Goal: Communication & Community: Answer question/provide support

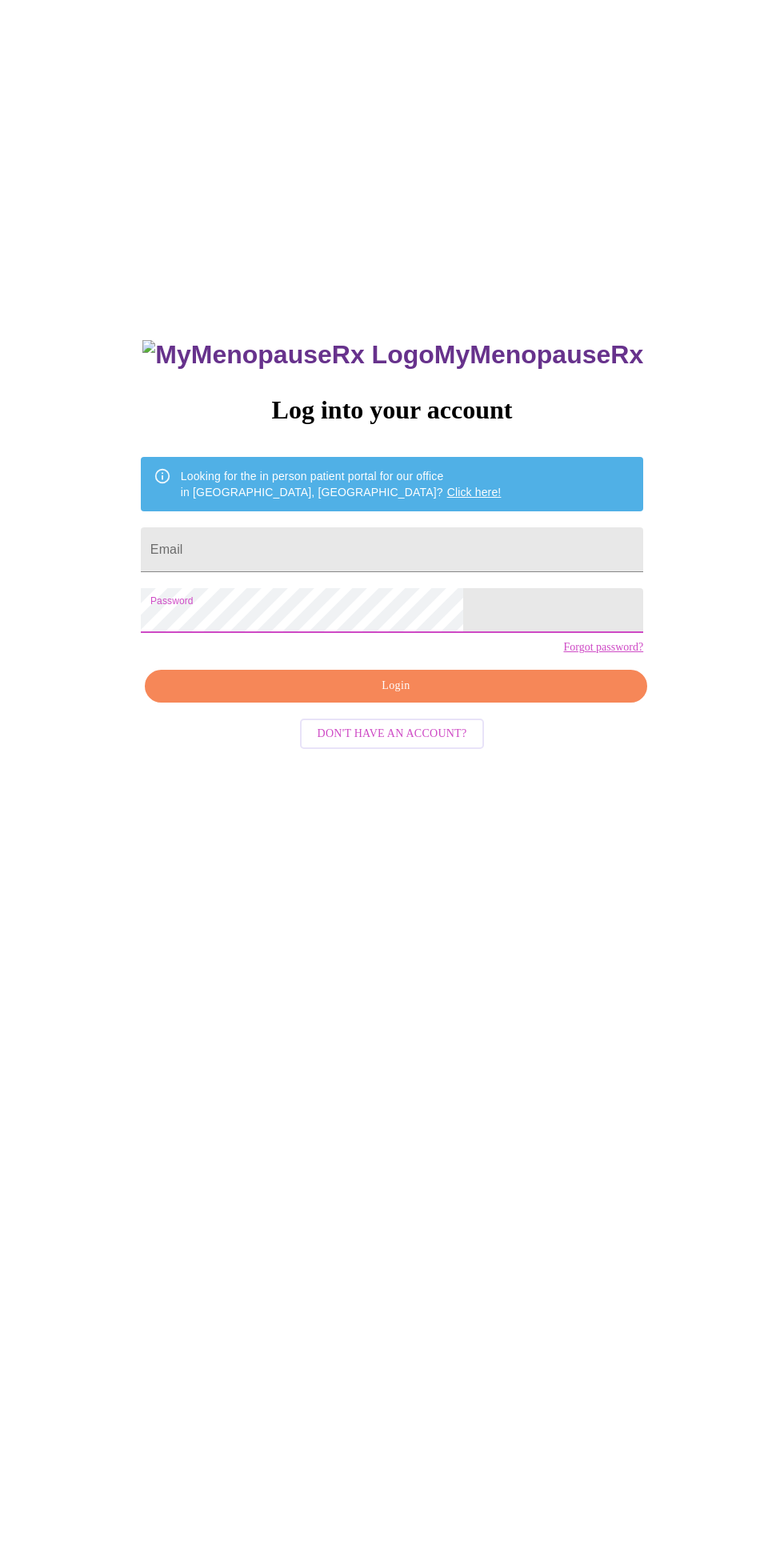
click at [293, 572] on input "Email" at bounding box center [392, 550] width 503 height 45
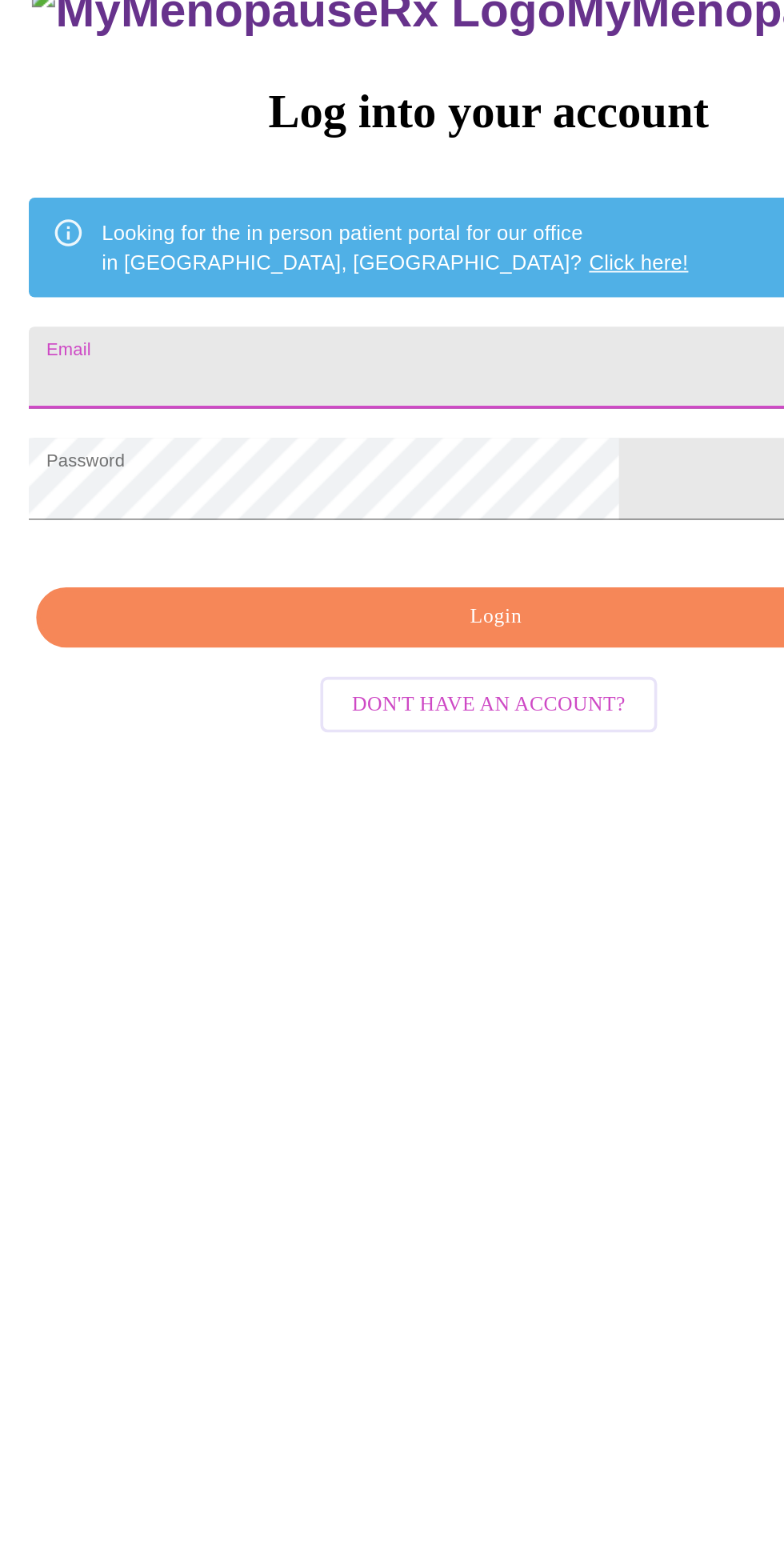
type input "[EMAIL_ADDRESS][DOMAIN_NAME]"
click at [271, 702] on button "Login" at bounding box center [396, 686] width 503 height 33
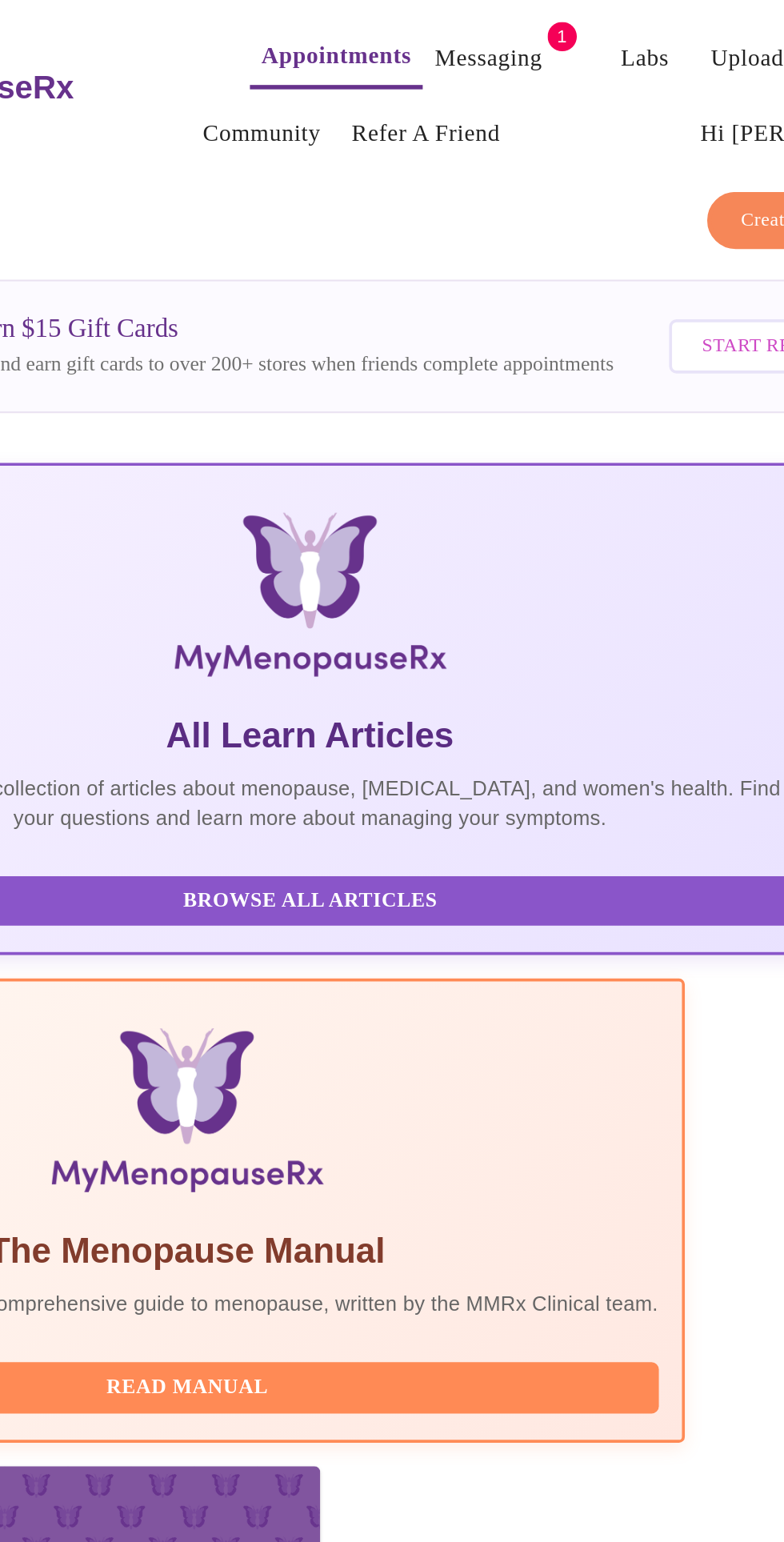
click at [461, 21] on link "Messaging" at bounding box center [489, 31] width 58 height 22
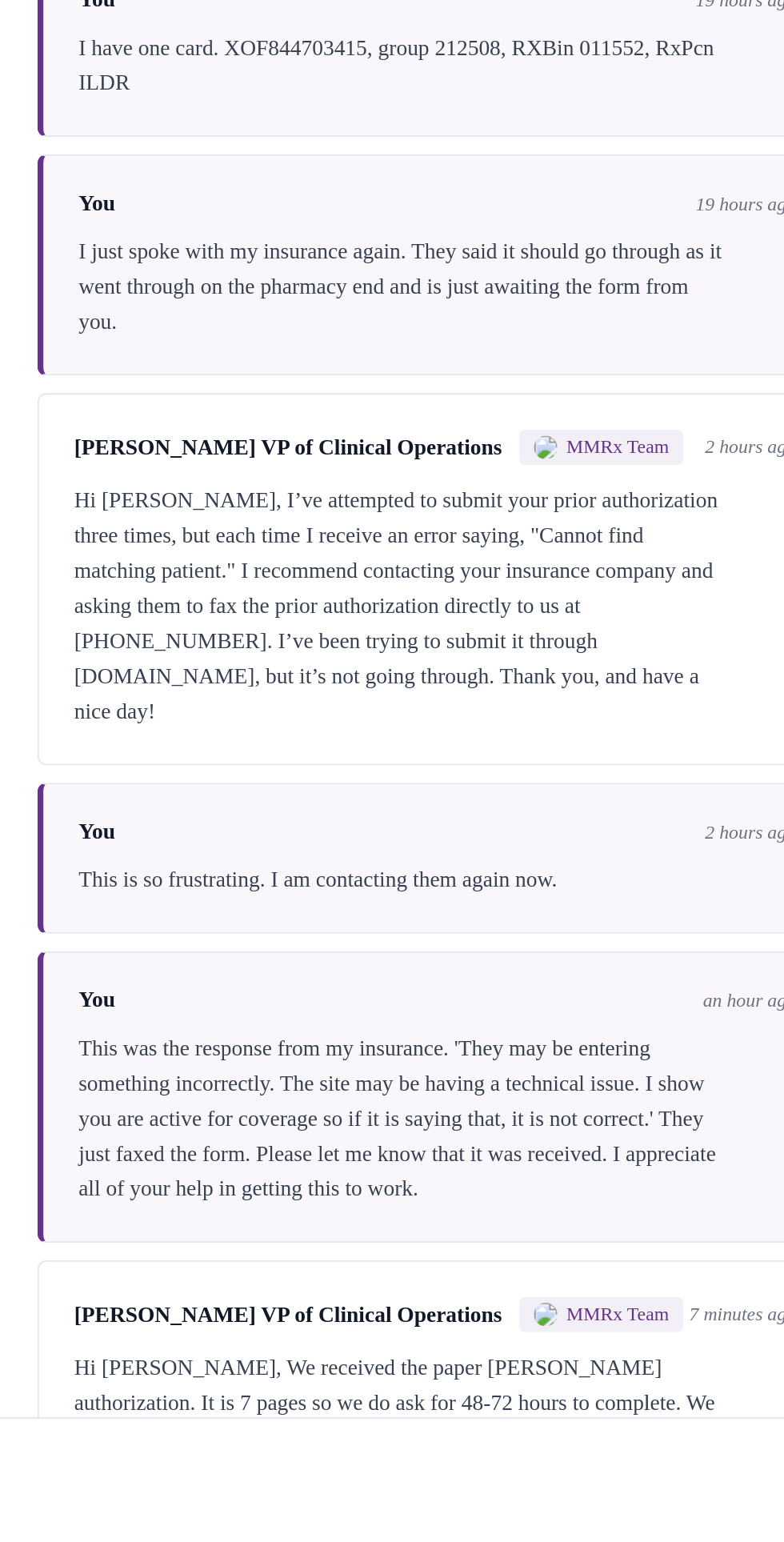
scroll to position [80, 0]
